Goal: Navigation & Orientation: Find specific page/section

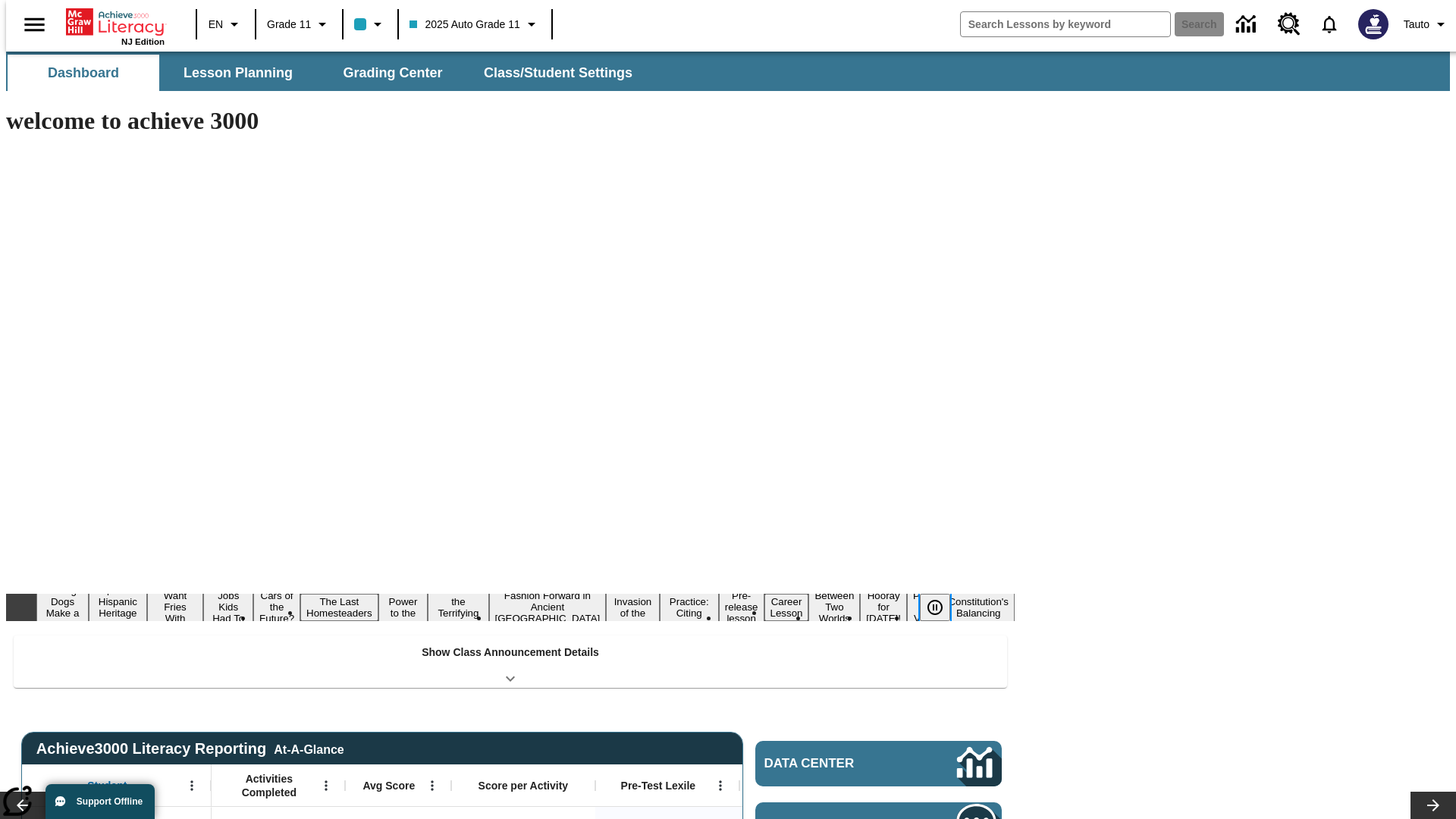
click at [941, 598] on icon "Pause" at bounding box center [935, 607] width 18 height 18
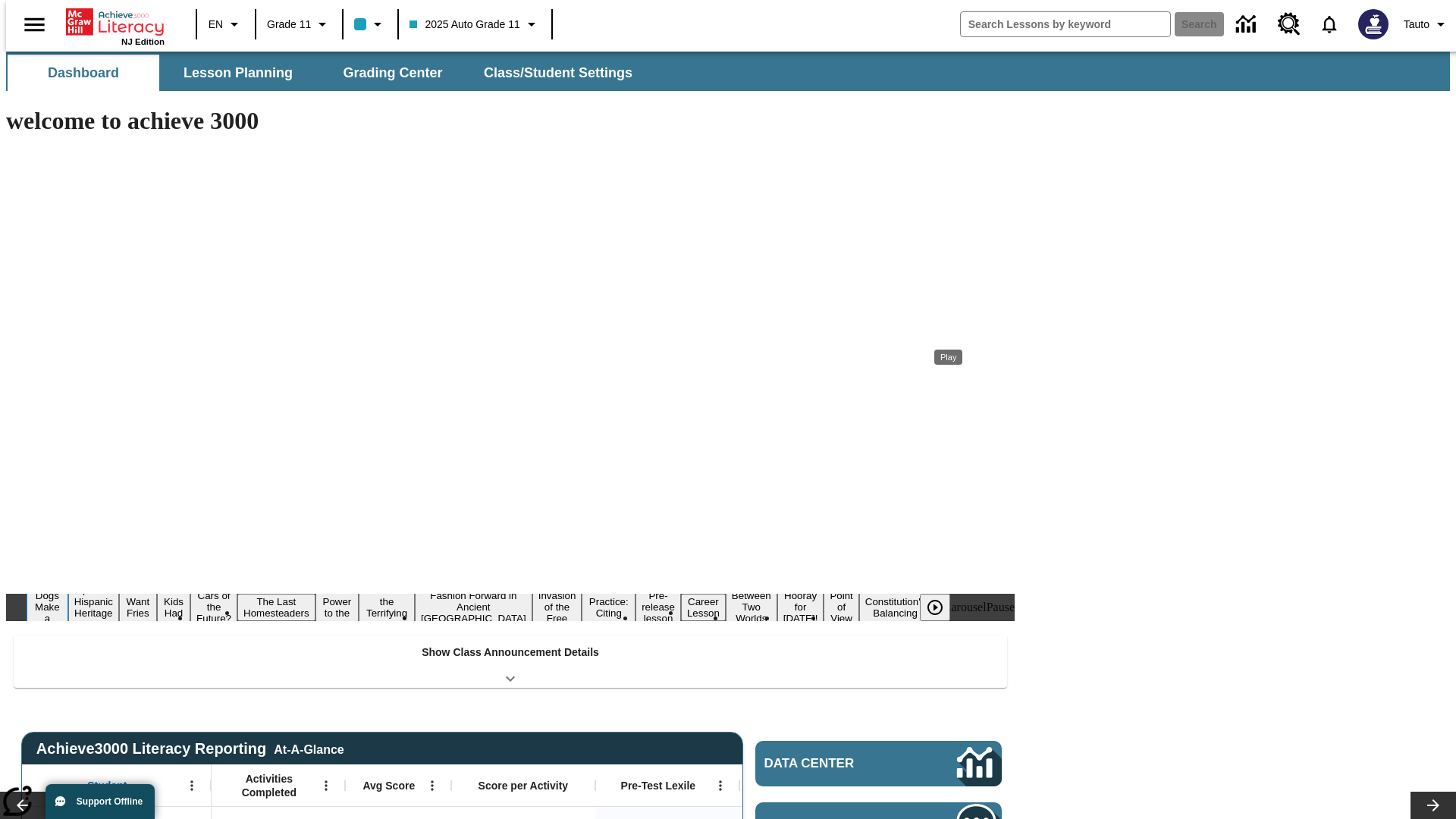
click at [69, 577] on button "Diving Dogs Make a Splash" at bounding box center [48, 607] width 42 height 60
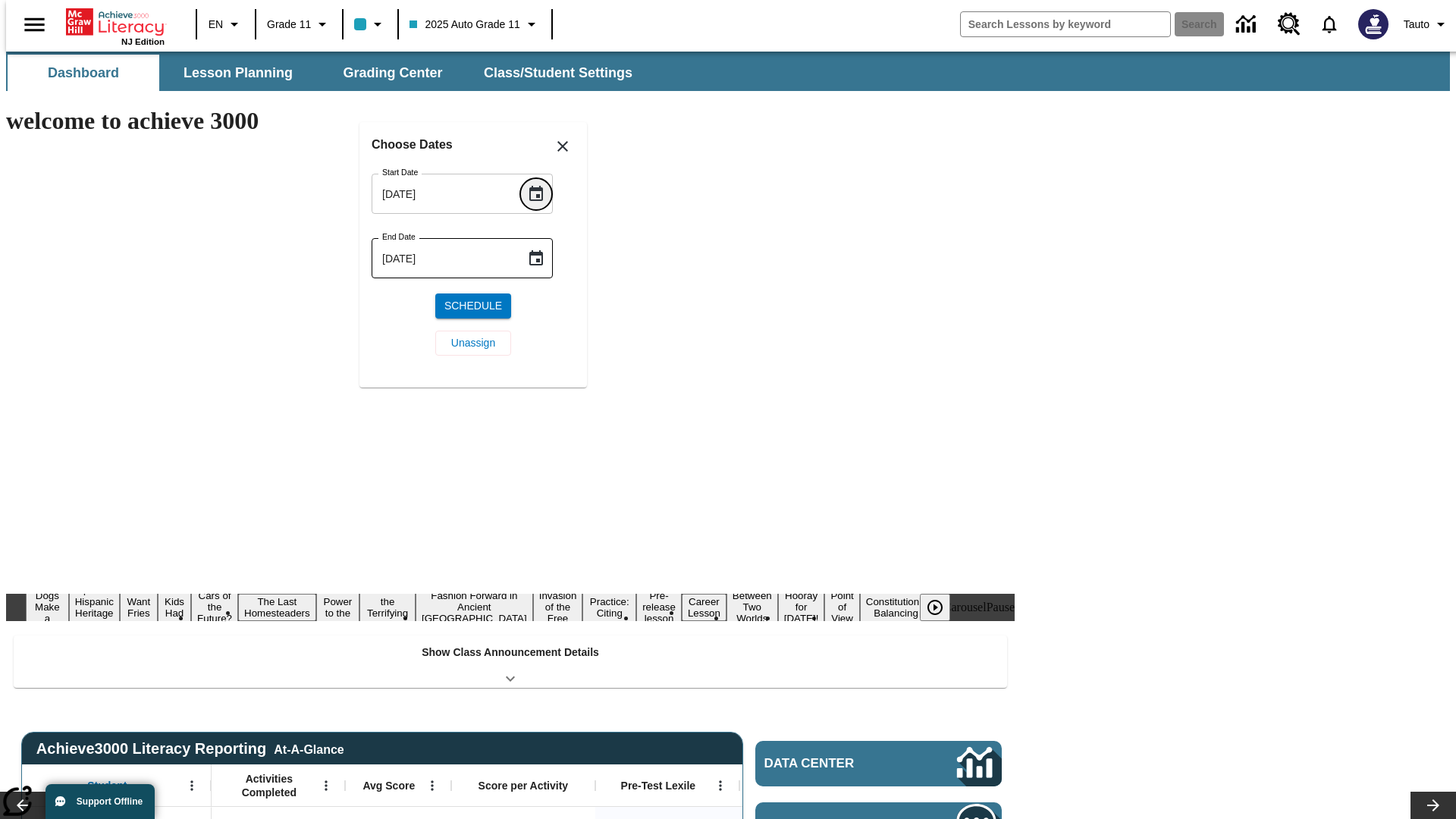
click at [541, 194] on icon "Choose date, selected date is Sep 19, 2025" at bounding box center [536, 193] width 14 height 15
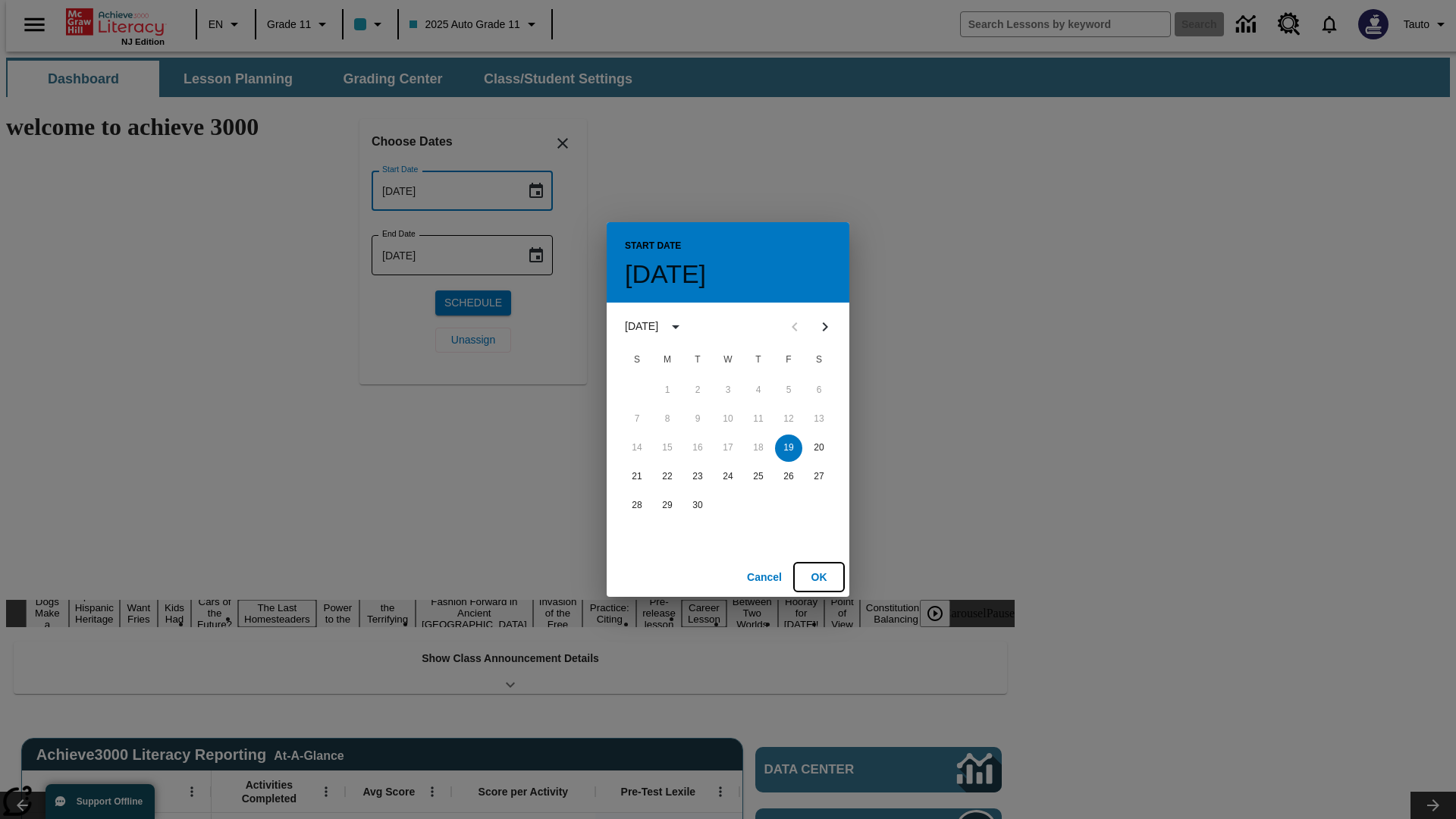
click at [819, 576] on button "OK" at bounding box center [818, 577] width 49 height 28
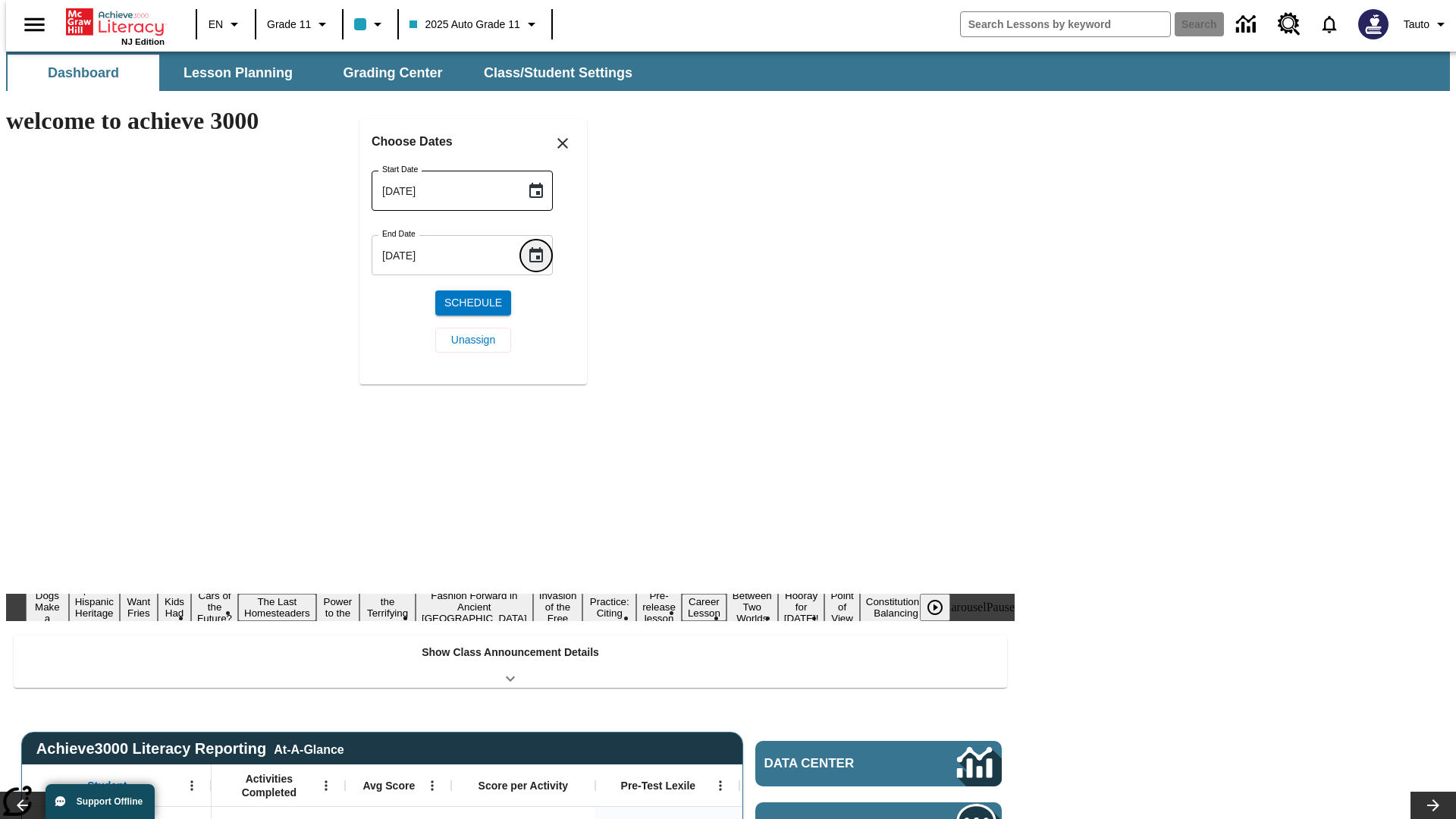
click at [541, 255] on icon "Choose date, selected date is Sep 19, 2025" at bounding box center [536, 254] width 14 height 15
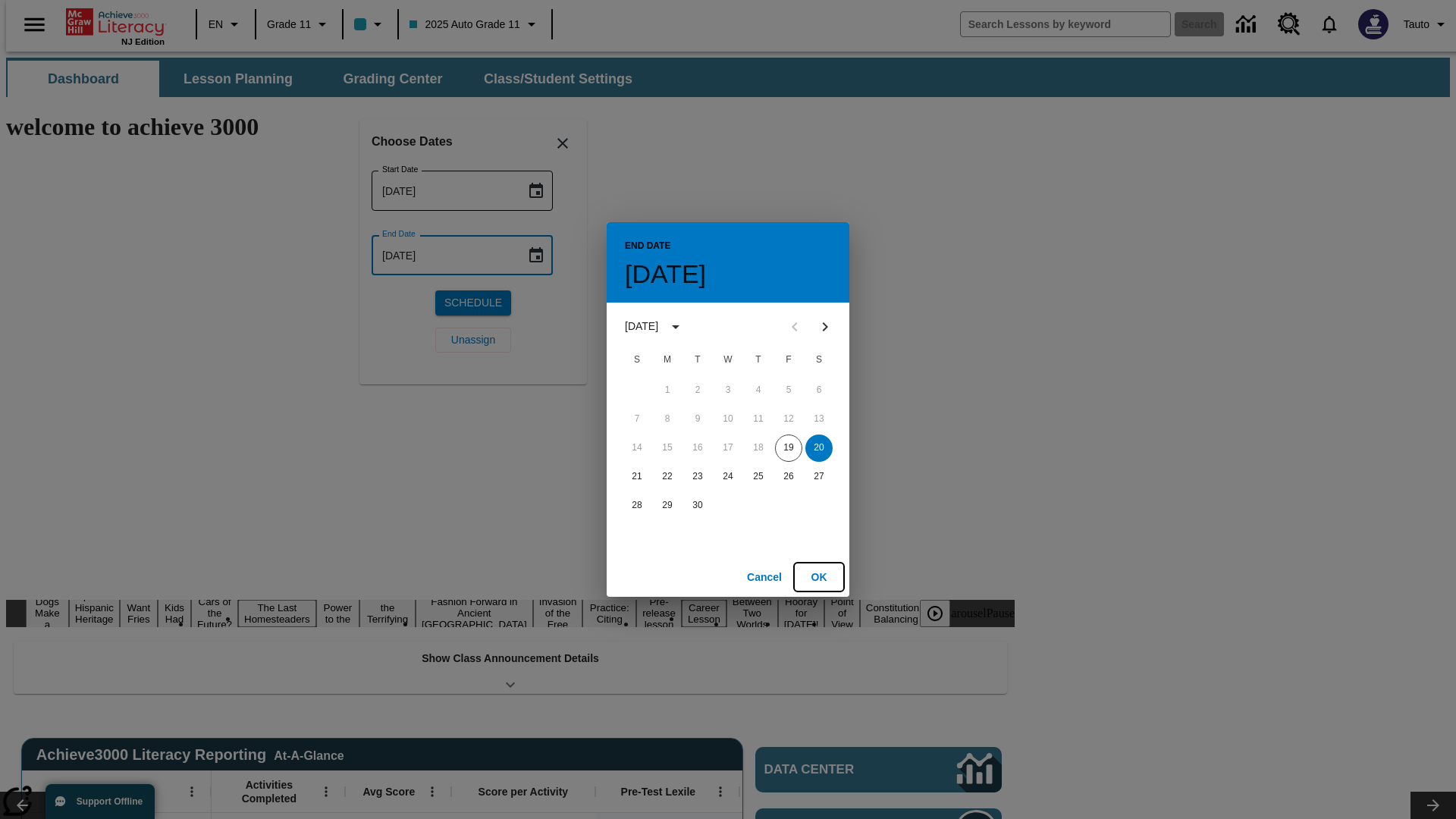
click at [819, 576] on button "OK" at bounding box center [818, 577] width 49 height 28
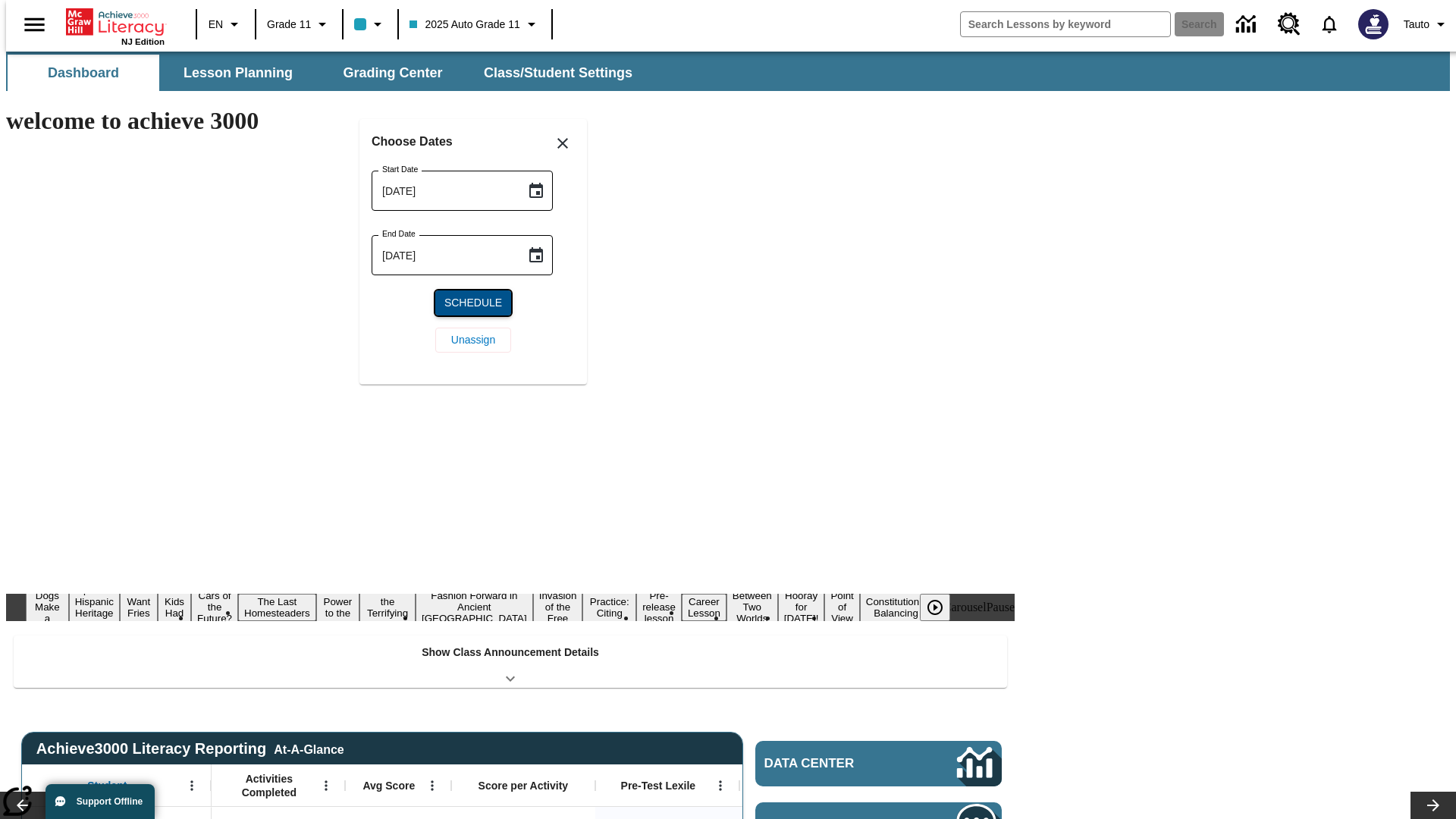
click at [473, 303] on span "Schedule" at bounding box center [473, 303] width 58 height 16
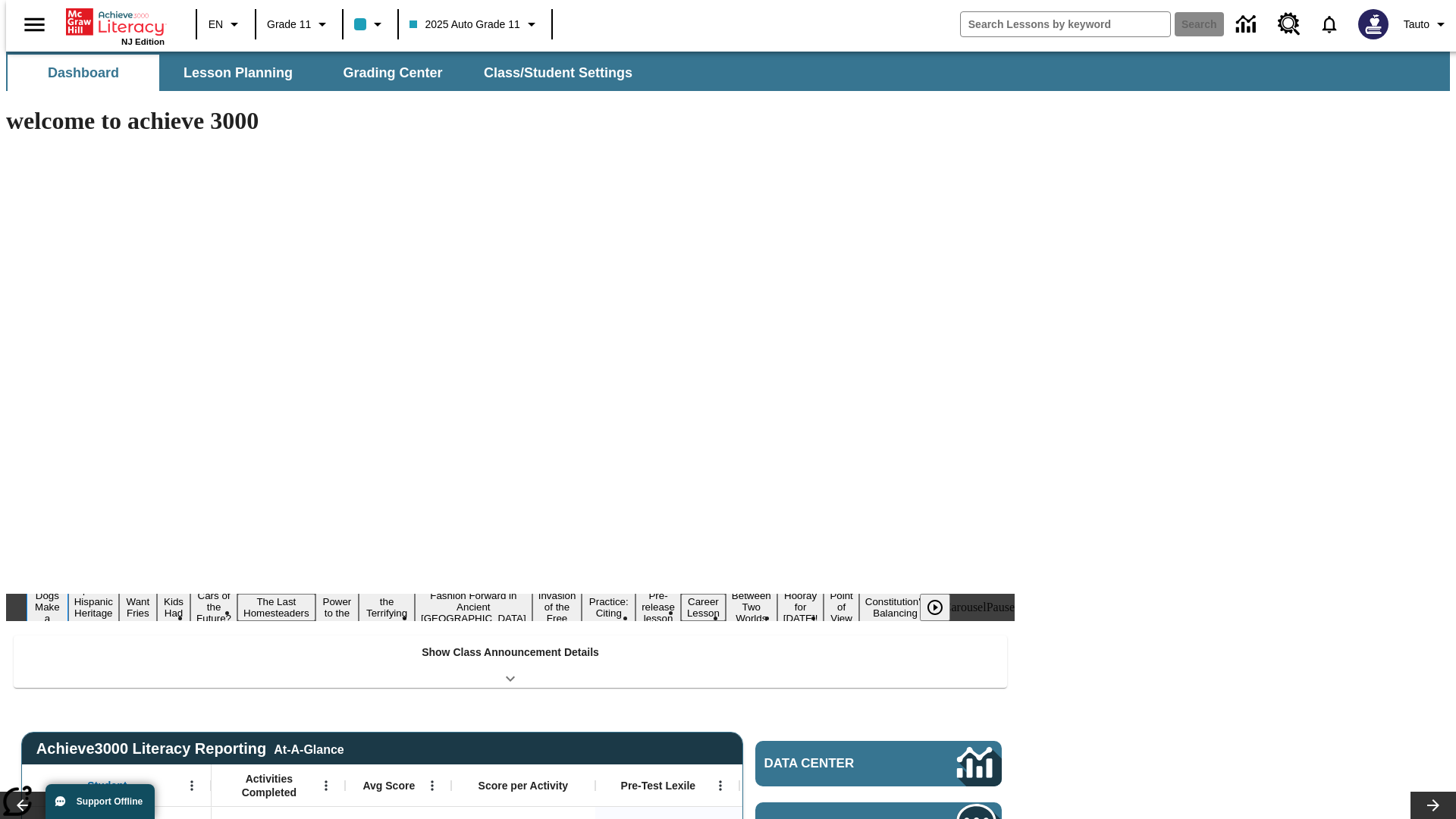
click at [69, 577] on button "Diving Dogs Make a Splash" at bounding box center [48, 607] width 42 height 60
